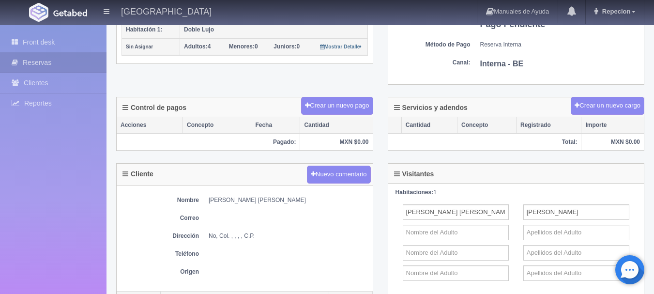
scroll to position [242, 0]
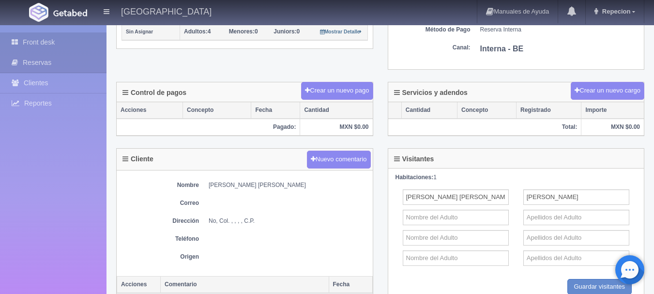
click at [41, 41] on link "Front desk" at bounding box center [53, 42] width 107 height 20
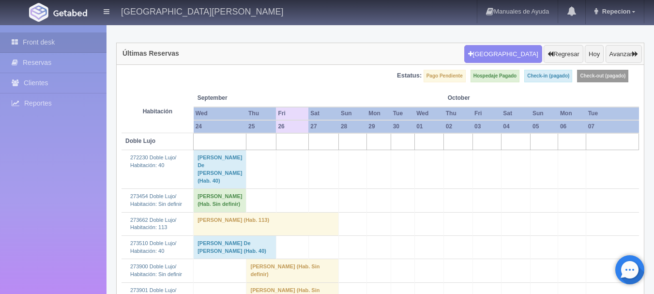
scroll to position [194, 0]
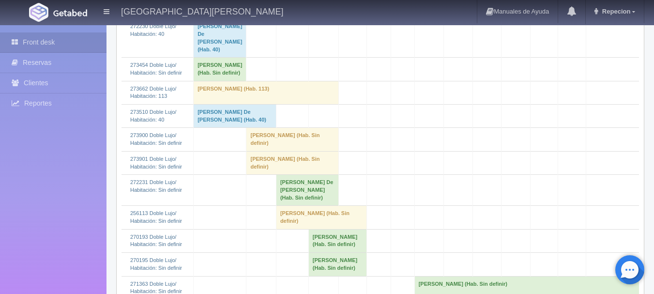
click at [272, 151] on td "Francisco Javier Mejía (Hab. Sin definir)" at bounding box center [293, 139] width 93 height 23
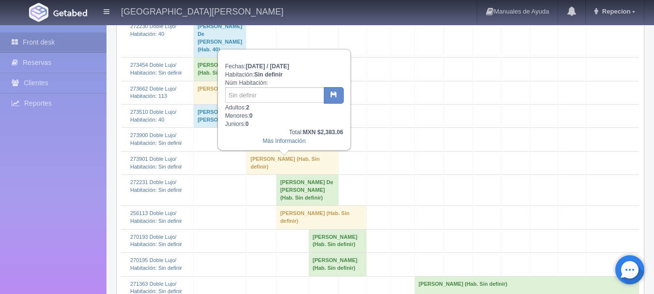
scroll to position [145, 0]
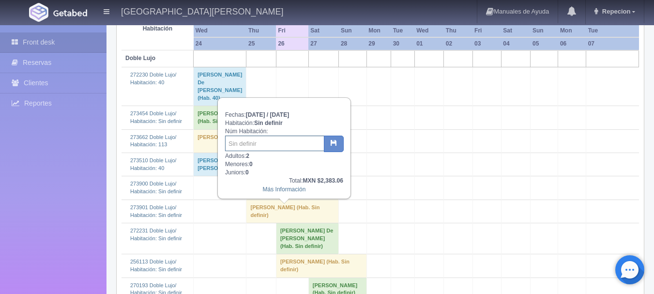
click at [269, 140] on input "text" at bounding box center [274, 144] width 99 height 16
click at [267, 149] on input "text" at bounding box center [274, 144] width 99 height 16
type input "10"
click at [332, 142] on icon "button" at bounding box center [334, 143] width 6 height 6
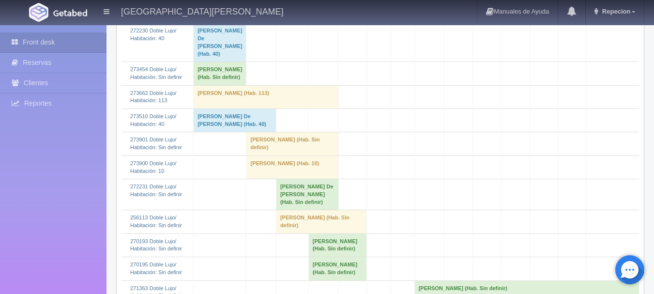
scroll to position [194, 0]
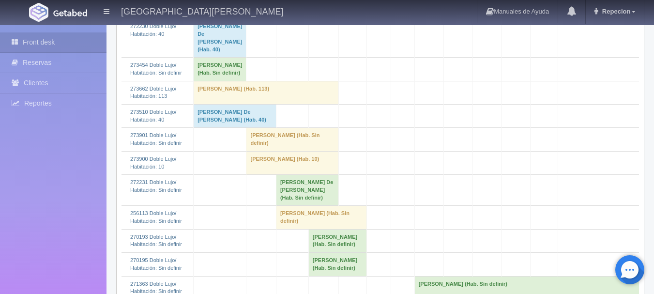
click at [260, 151] on td "Francisco Javier Mejía (Hab. Sin definir)" at bounding box center [293, 139] width 93 height 23
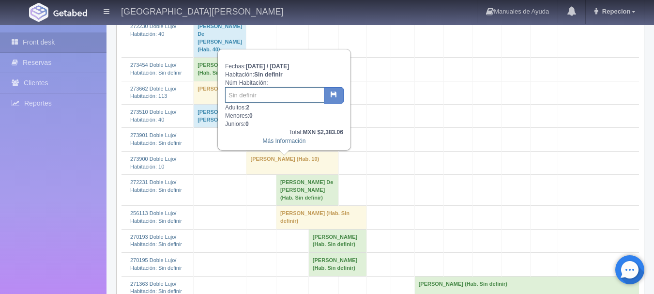
click at [267, 93] on input "text" at bounding box center [274, 95] width 99 height 16
type input "11"
click at [337, 93] on button "button" at bounding box center [334, 95] width 20 height 16
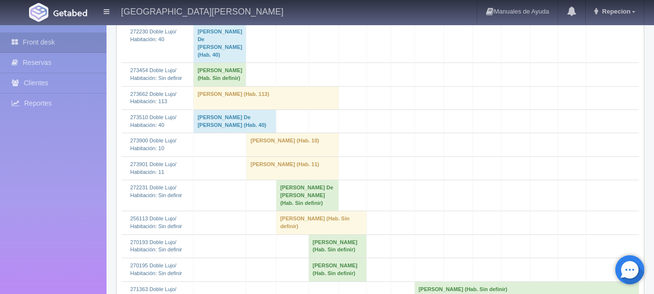
scroll to position [194, 0]
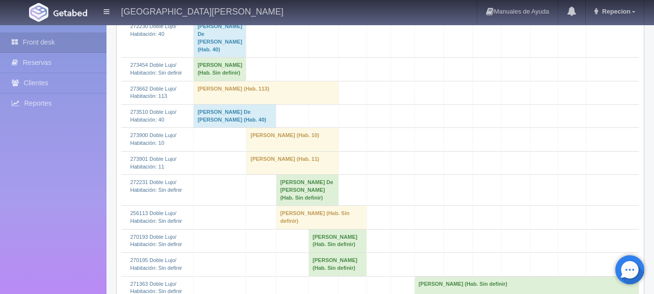
click at [321, 206] on td "[PERSON_NAME] De [PERSON_NAME] (Hab. Sin definir)" at bounding box center [307, 190] width 62 height 31
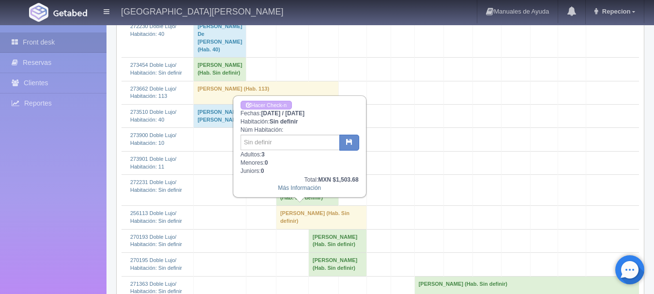
click at [321, 206] on td "[PERSON_NAME] De [PERSON_NAME] (Hab. Sin definir)" at bounding box center [307, 190] width 62 height 31
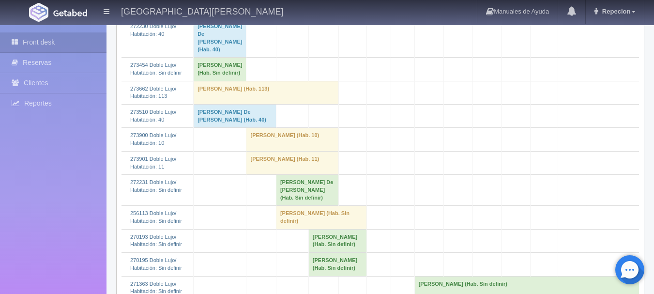
click at [340, 229] on td "Ana Laura Valdez Aramburo (Hab. Sin definir)" at bounding box center [321, 217] width 91 height 23
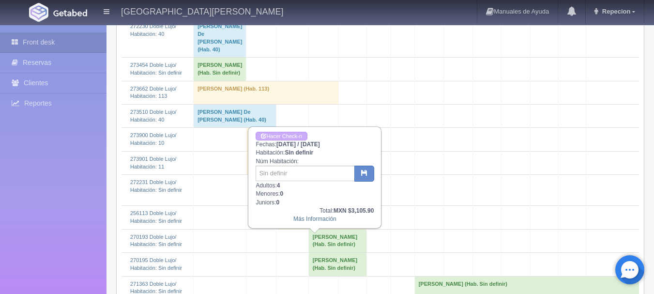
click at [340, 229] on td "Ana Laura Valdez Aramburo (Hab. Sin definir)" at bounding box center [321, 217] width 91 height 23
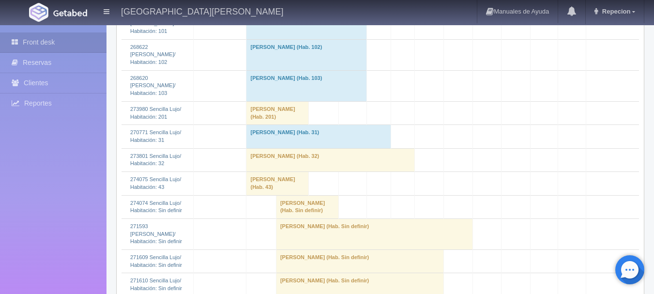
scroll to position [775, 0]
click at [303, 218] on td "pedro briseño (Hab. Sin definir)" at bounding box center [307, 206] width 62 height 23
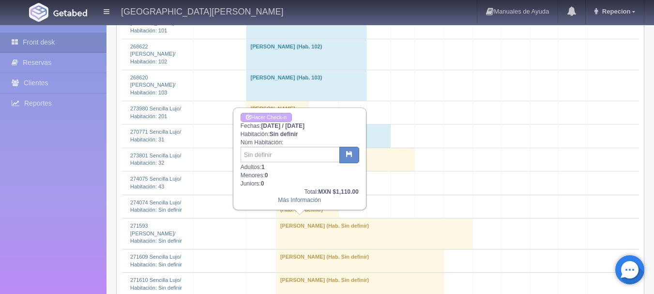
click at [303, 218] on td "pedro briseño (Hab. Sin definir)" at bounding box center [307, 206] width 62 height 23
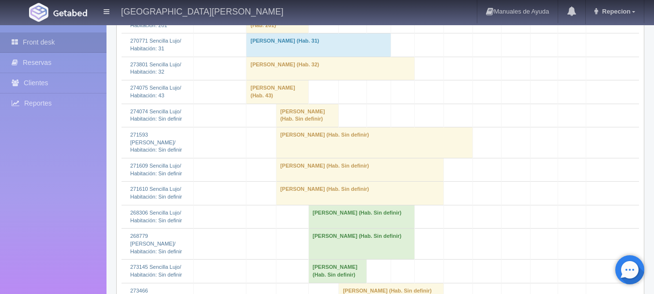
scroll to position [872, 0]
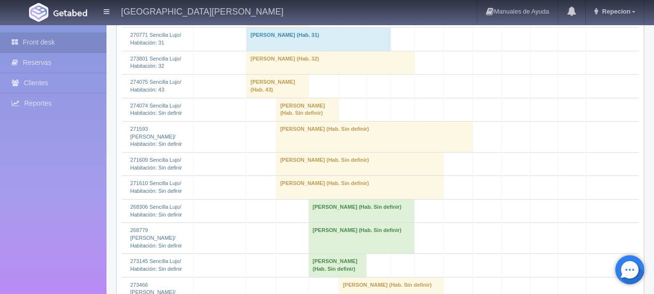
click at [307, 121] on td "pedro briseño (Hab. Sin definir)" at bounding box center [307, 109] width 62 height 23
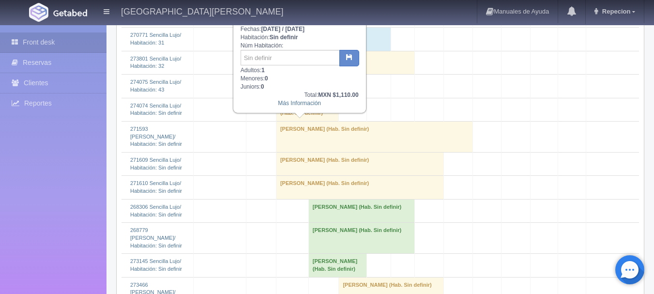
click at [307, 121] on td "pedro briseño (Hab. Sin definir)" at bounding box center [307, 109] width 62 height 23
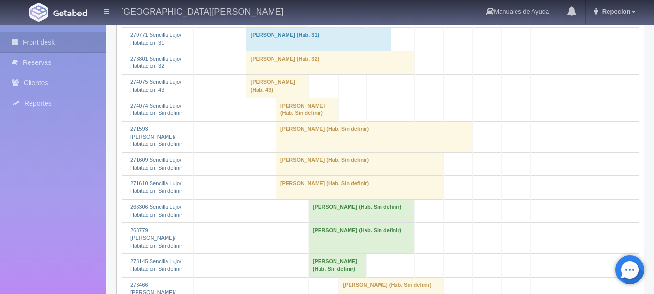
click at [295, 152] on td "Graciela Zaragoza (Hab. Sin definir)" at bounding box center [374, 136] width 197 height 31
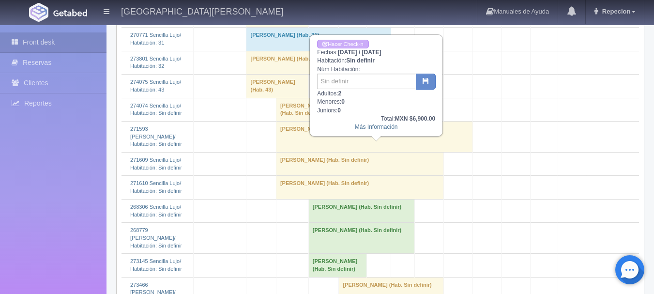
click at [295, 152] on td "Graciela Zaragoza (Hab. Sin definir)" at bounding box center [374, 136] width 197 height 31
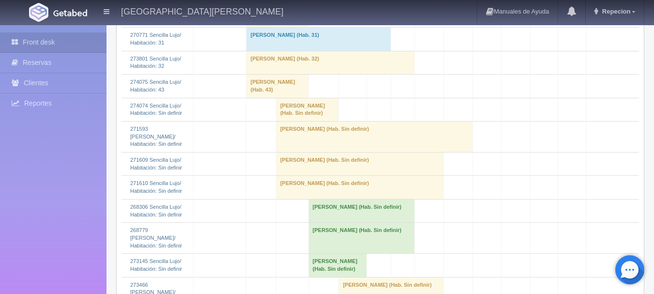
click at [294, 176] on td "Susana Lizaola (Hab. Sin definir)" at bounding box center [360, 164] width 168 height 23
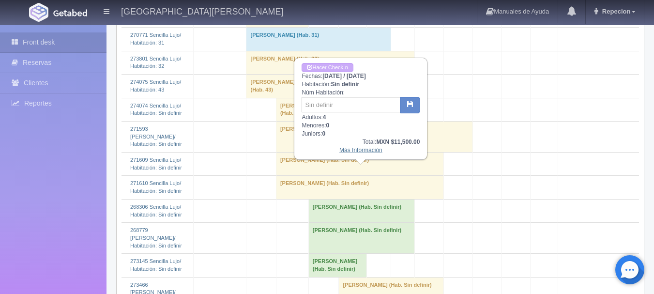
click at [349, 154] on link "Más Información" at bounding box center [361, 150] width 43 height 7
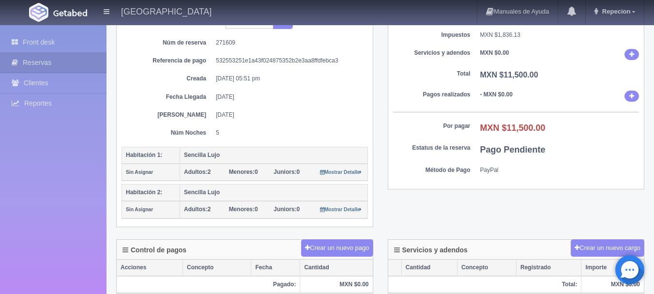
scroll to position [77, 0]
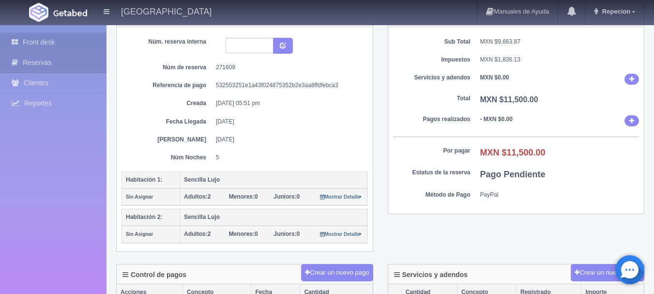
click at [47, 44] on link "Front desk" at bounding box center [53, 42] width 107 height 20
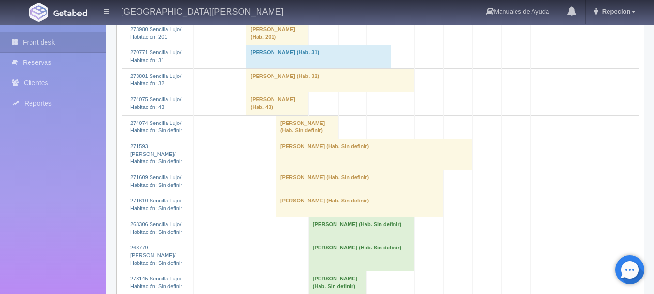
scroll to position [872, 0]
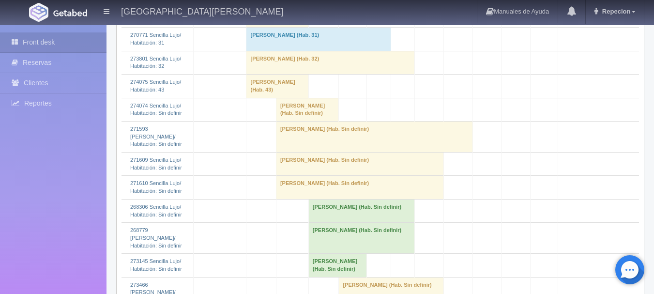
click at [302, 199] on td "[PERSON_NAME] (Hab. Sin definir)" at bounding box center [360, 187] width 168 height 23
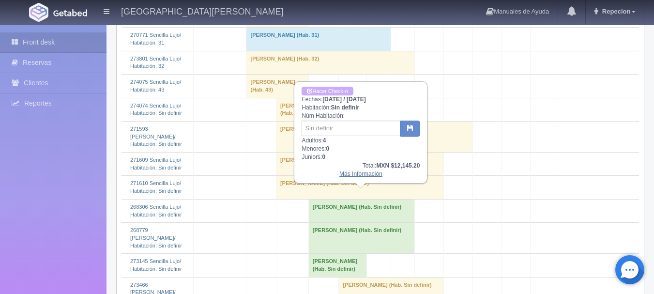
click at [345, 177] on link "Más Información" at bounding box center [361, 174] width 43 height 7
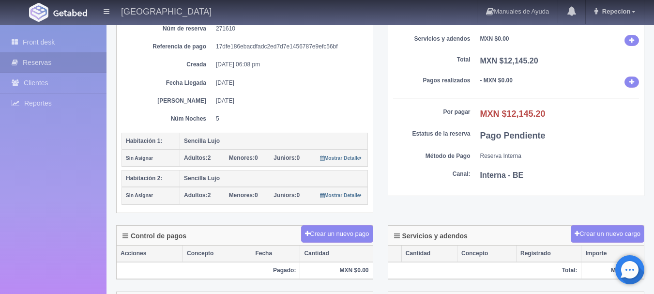
scroll to position [62, 0]
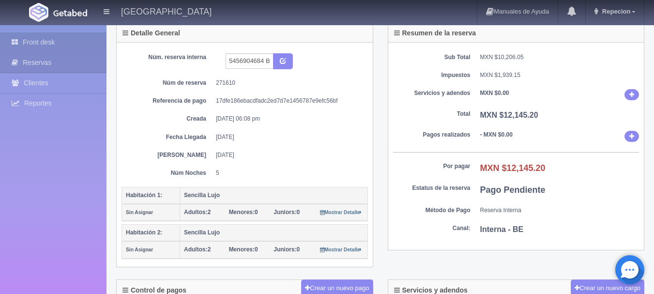
click at [42, 38] on link "Front desk" at bounding box center [53, 42] width 107 height 20
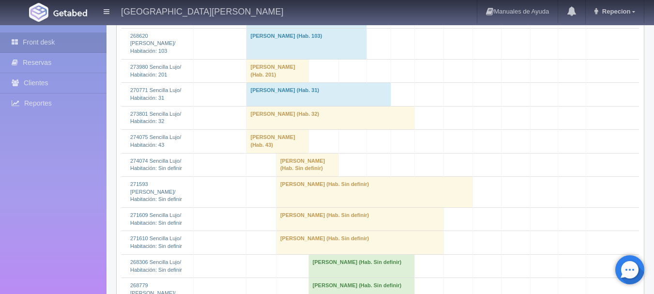
scroll to position [872, 0]
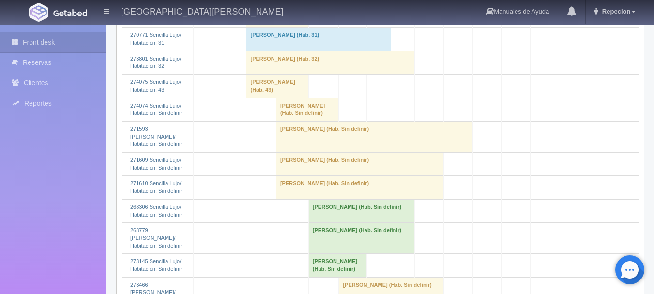
click at [314, 176] on td "[PERSON_NAME] (Hab. Sin definir)" at bounding box center [360, 164] width 168 height 23
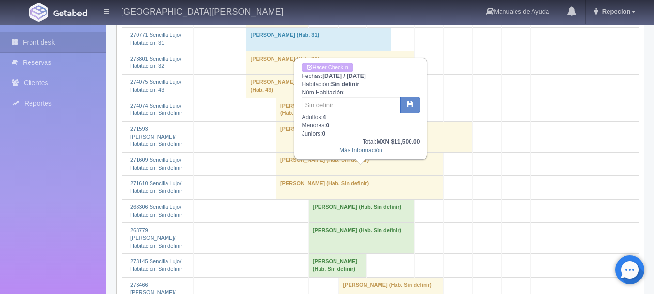
click at [351, 152] on link "Más Información" at bounding box center [361, 150] width 43 height 7
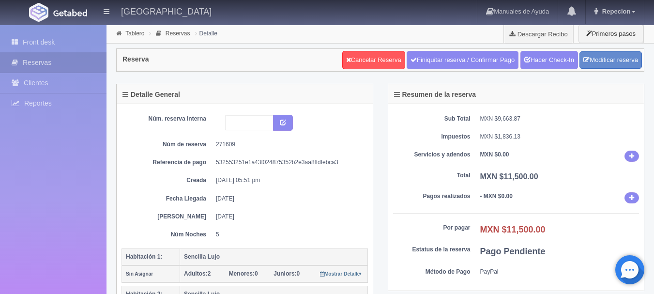
scroll to position [48, 0]
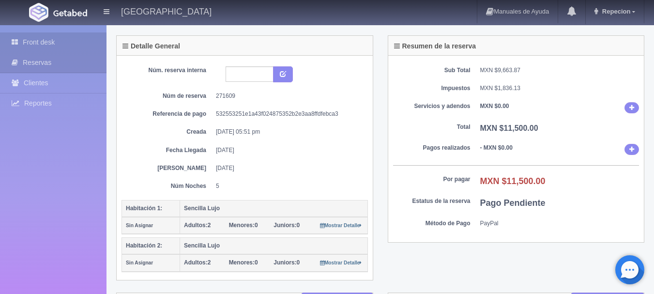
click at [42, 42] on link "Front desk" at bounding box center [53, 42] width 107 height 20
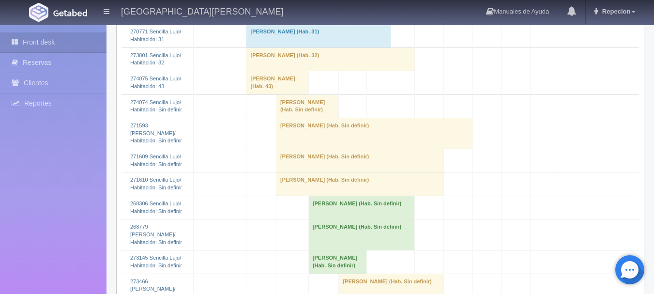
scroll to position [872, 0]
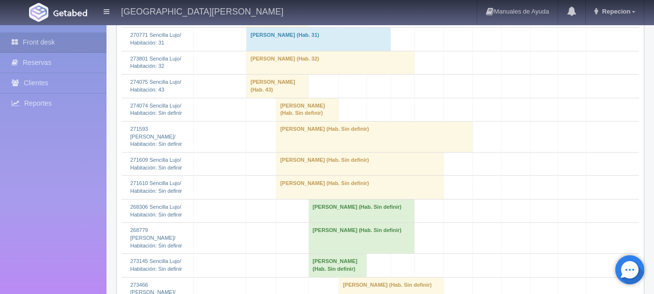
click at [303, 121] on td "[PERSON_NAME] (Hab. Sin definir)" at bounding box center [307, 109] width 62 height 23
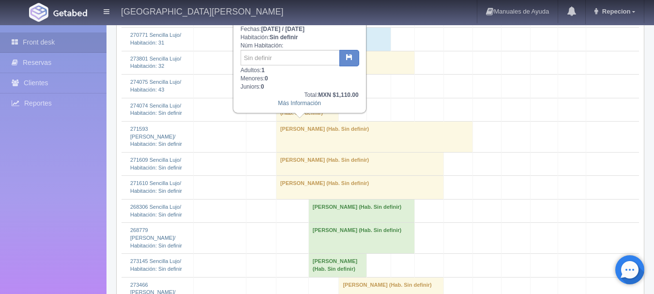
click at [303, 121] on td "[PERSON_NAME] (Hab. Sin definir)" at bounding box center [307, 109] width 62 height 23
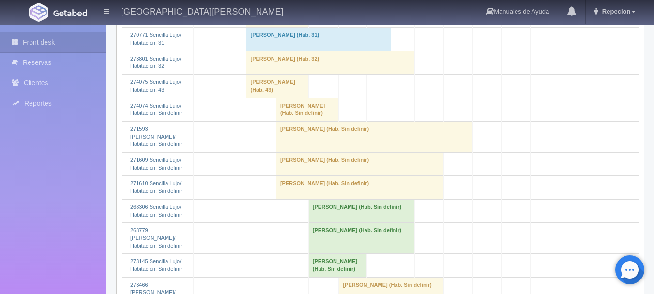
click at [302, 121] on td "pedro briseño (Hab. Sin definir)" at bounding box center [307, 109] width 62 height 23
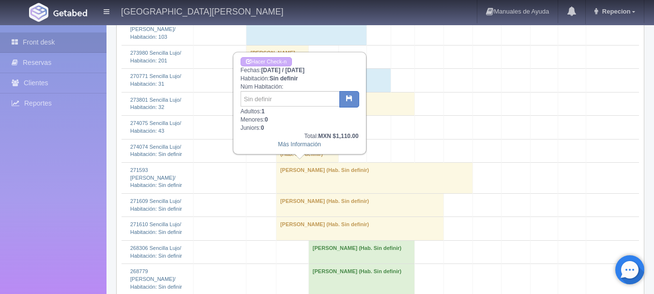
scroll to position [775, 0]
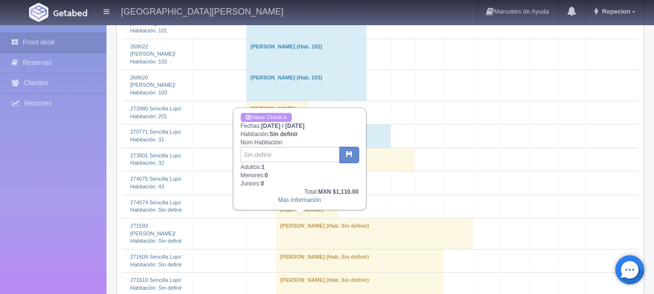
click at [272, 113] on link "Hacer Check-n" at bounding box center [266, 117] width 51 height 9
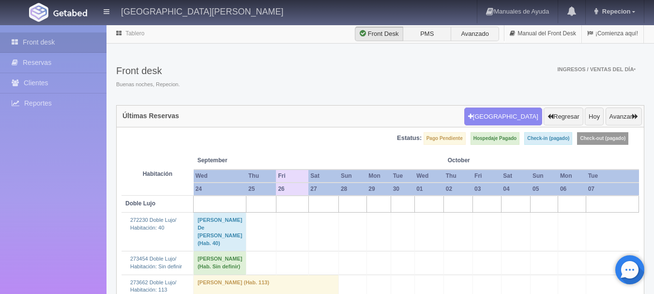
scroll to position [775, 0]
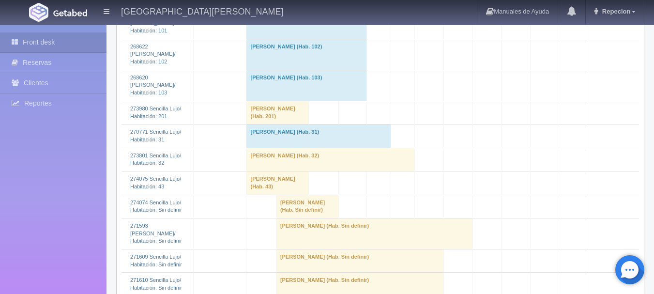
click at [293, 218] on td "[PERSON_NAME] (Hab. Sin definir)" at bounding box center [307, 206] width 62 height 23
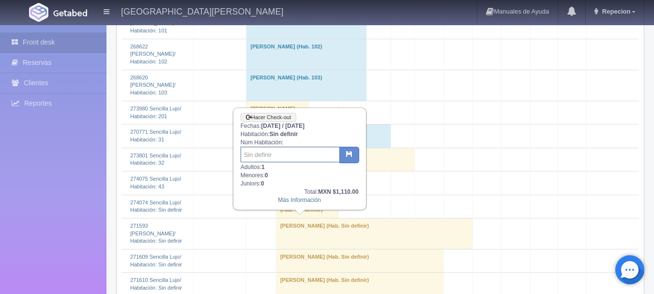
click at [293, 157] on input "text" at bounding box center [290, 155] width 99 height 16
type input "119"
click at [353, 158] on button "button" at bounding box center [350, 155] width 20 height 16
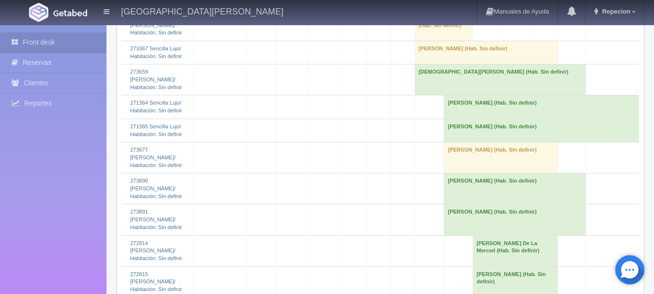
scroll to position [1200, 0]
